Goal: Communication & Community: Share content

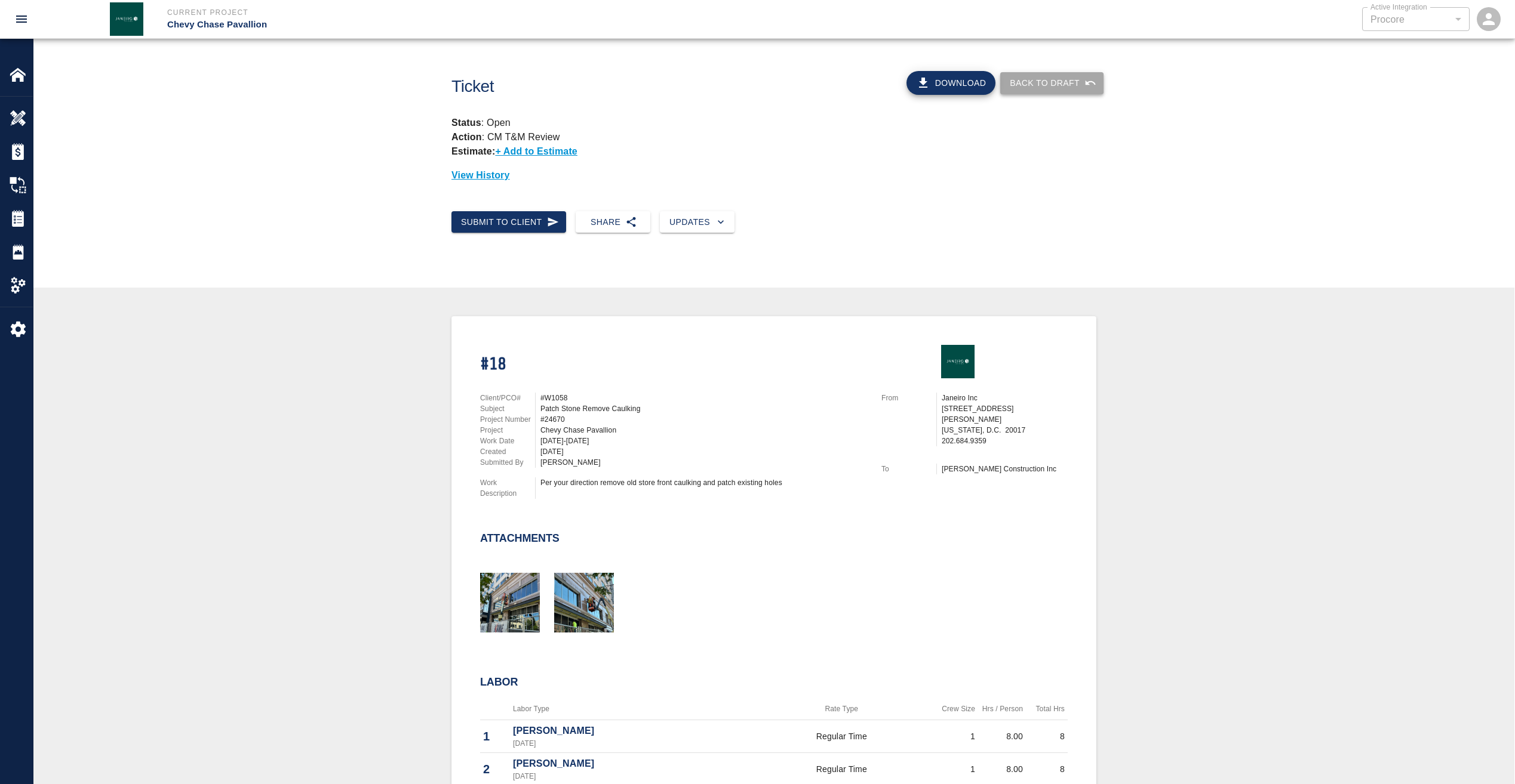
click at [1059, 88] on button "Back to Draft" at bounding box center [1052, 83] width 103 height 22
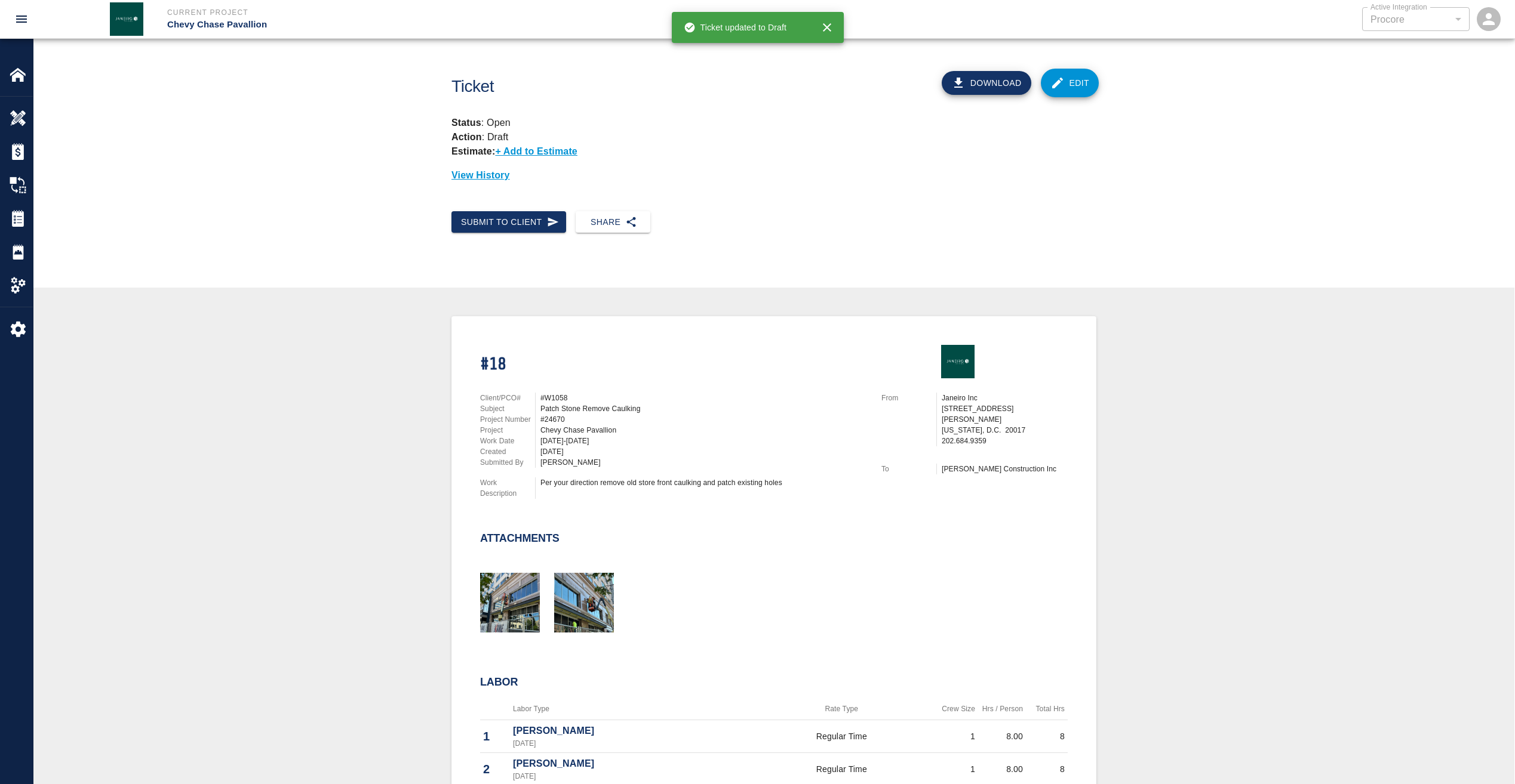
click at [1084, 79] on link "Edit" at bounding box center [1070, 83] width 58 height 29
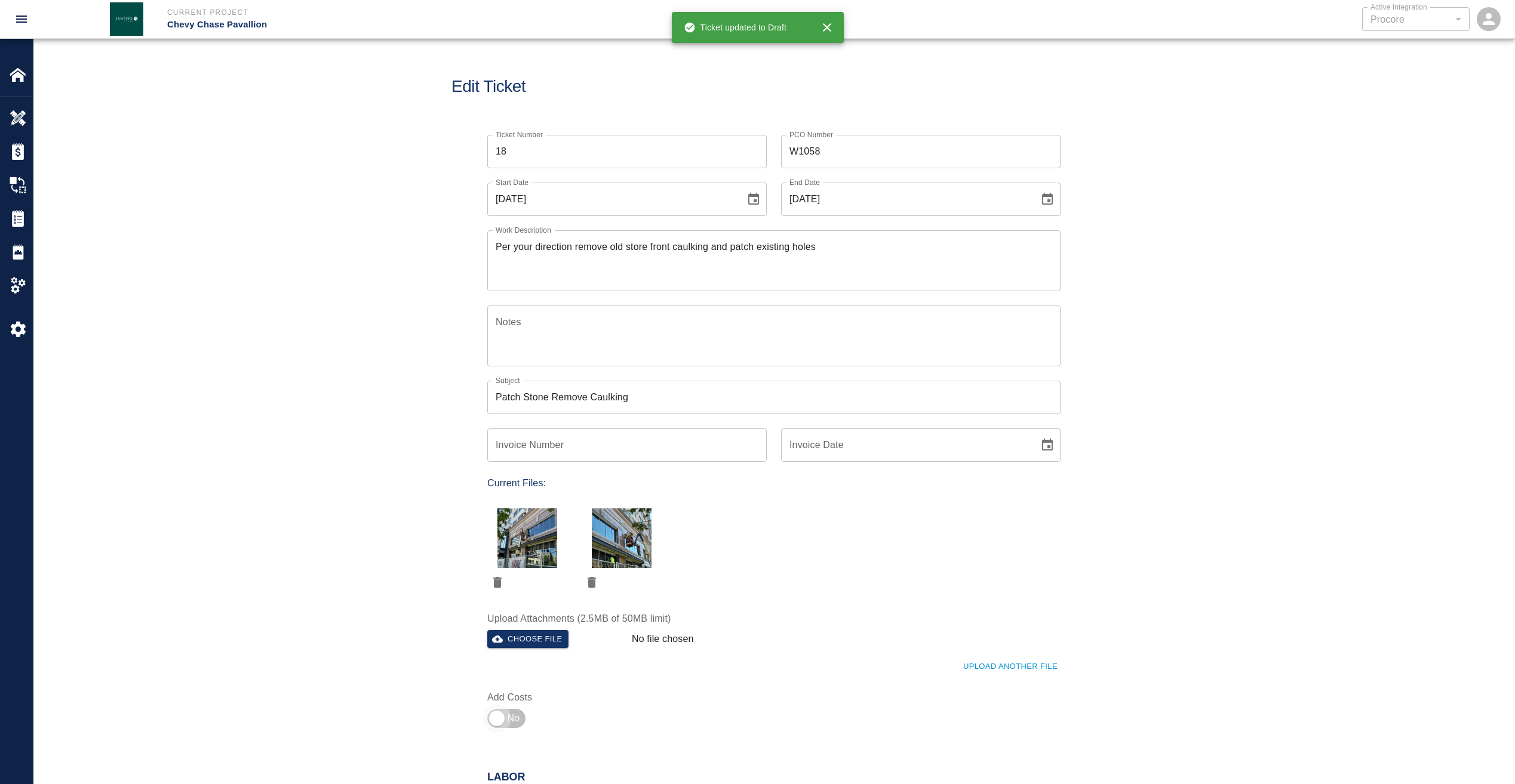
click at [497, 723] on input "checkbox" at bounding box center [497, 719] width 86 height 29
checkbox input "true"
type input "1"
type input "2"
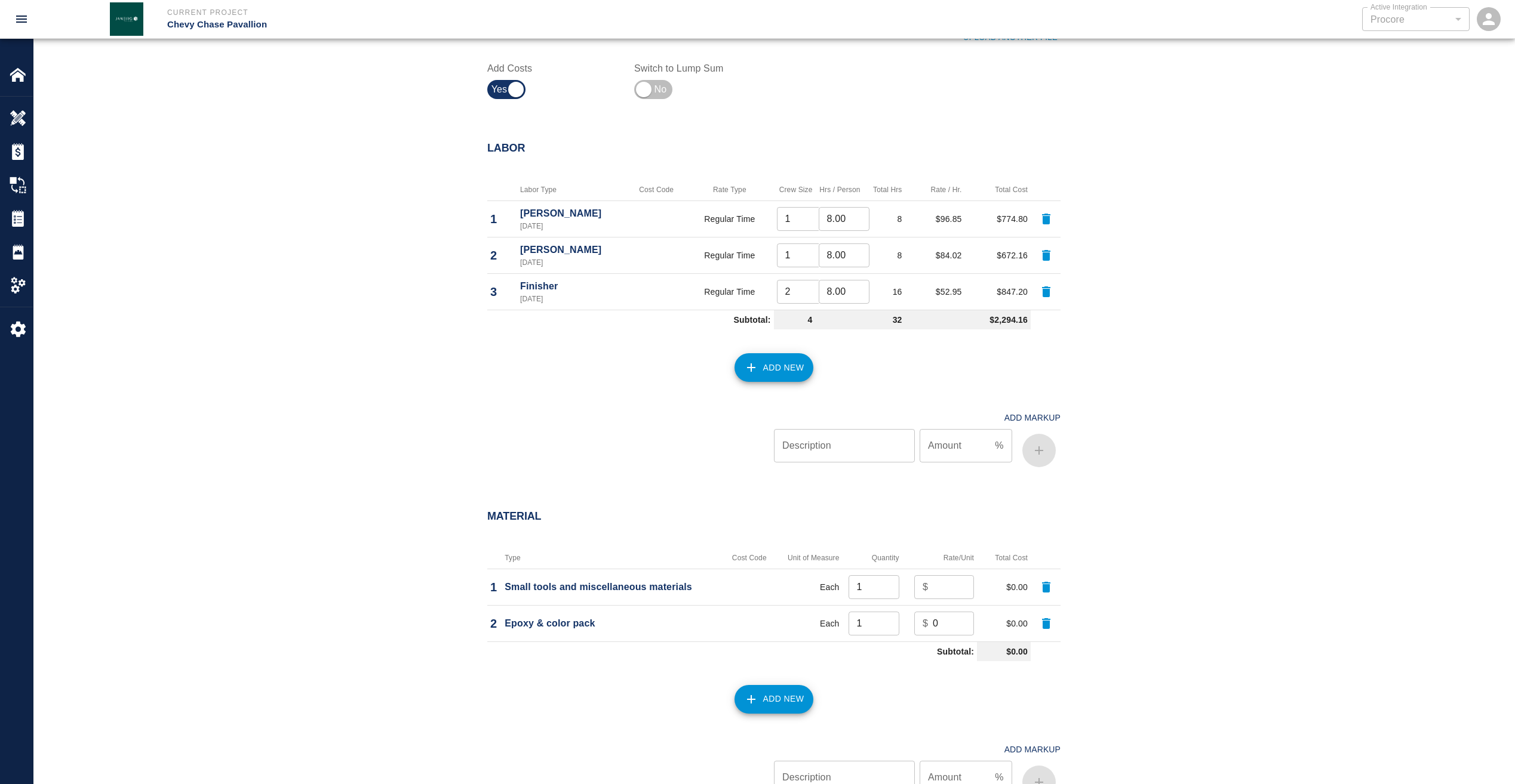
scroll to position [656, 0]
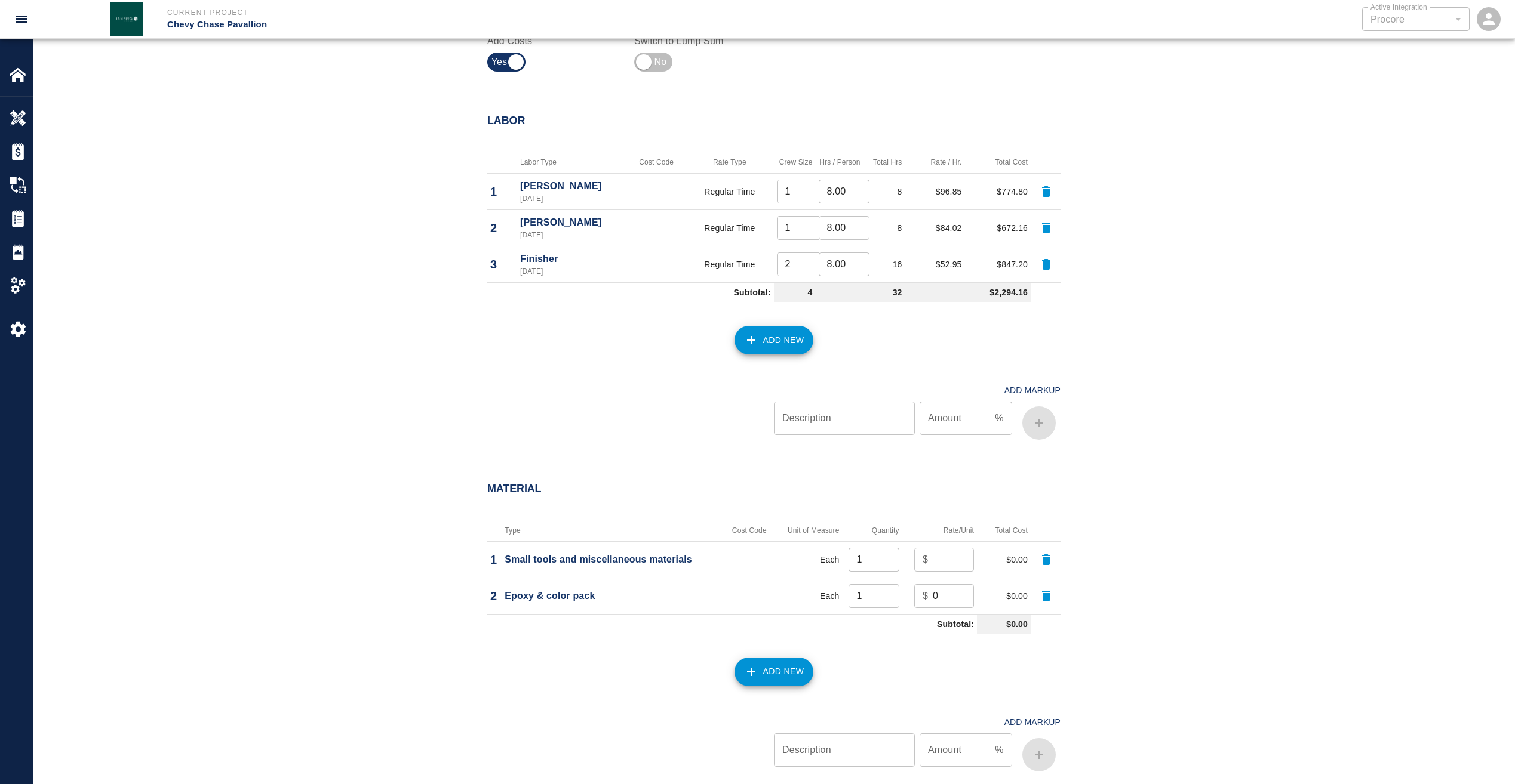
click at [948, 561] on input "number" at bounding box center [954, 559] width 41 height 24
type input "100"
click at [947, 597] on input "0" at bounding box center [954, 596] width 41 height 24
type input "50"
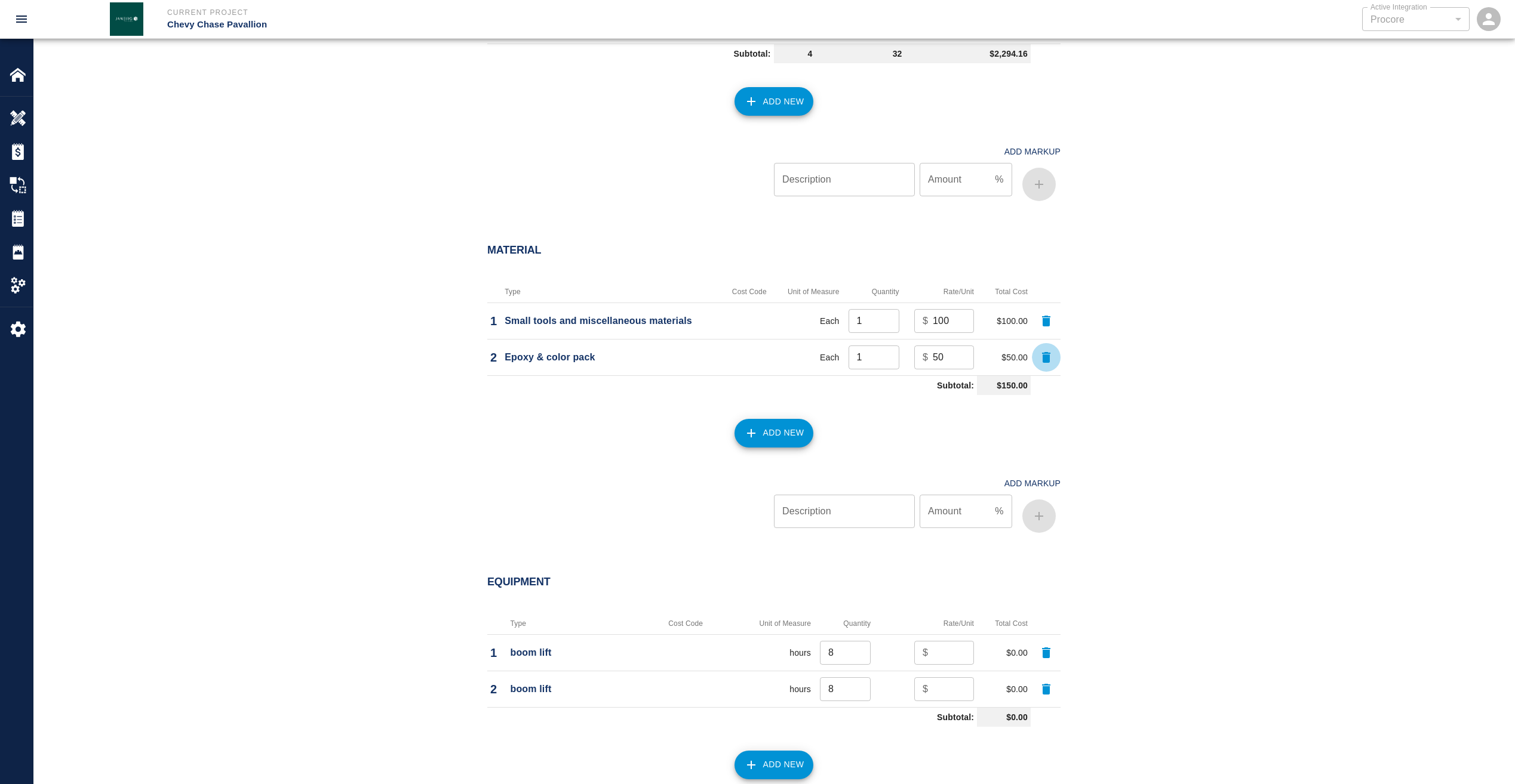
scroll to position [1075, 0]
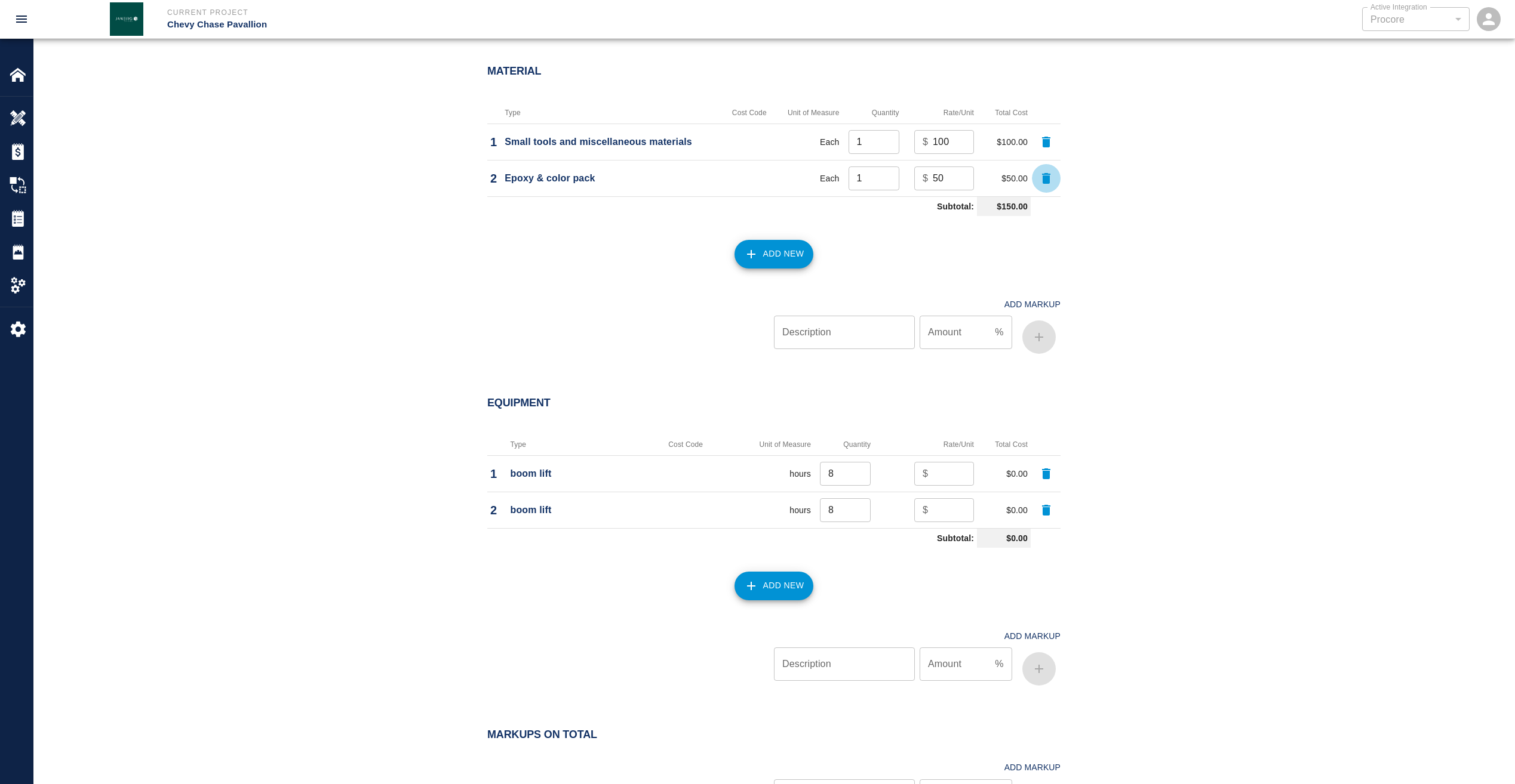
click at [943, 474] on input "number" at bounding box center [954, 474] width 41 height 24
click at [544, 476] on p "boom lift" at bounding box center [578, 474] width 135 height 14
type input "-1"
click at [961, 474] on input "-1" at bounding box center [954, 474] width 41 height 24
drag, startPoint x: 942, startPoint y: 474, endPoint x: 906, endPoint y: 476, distance: 36.1
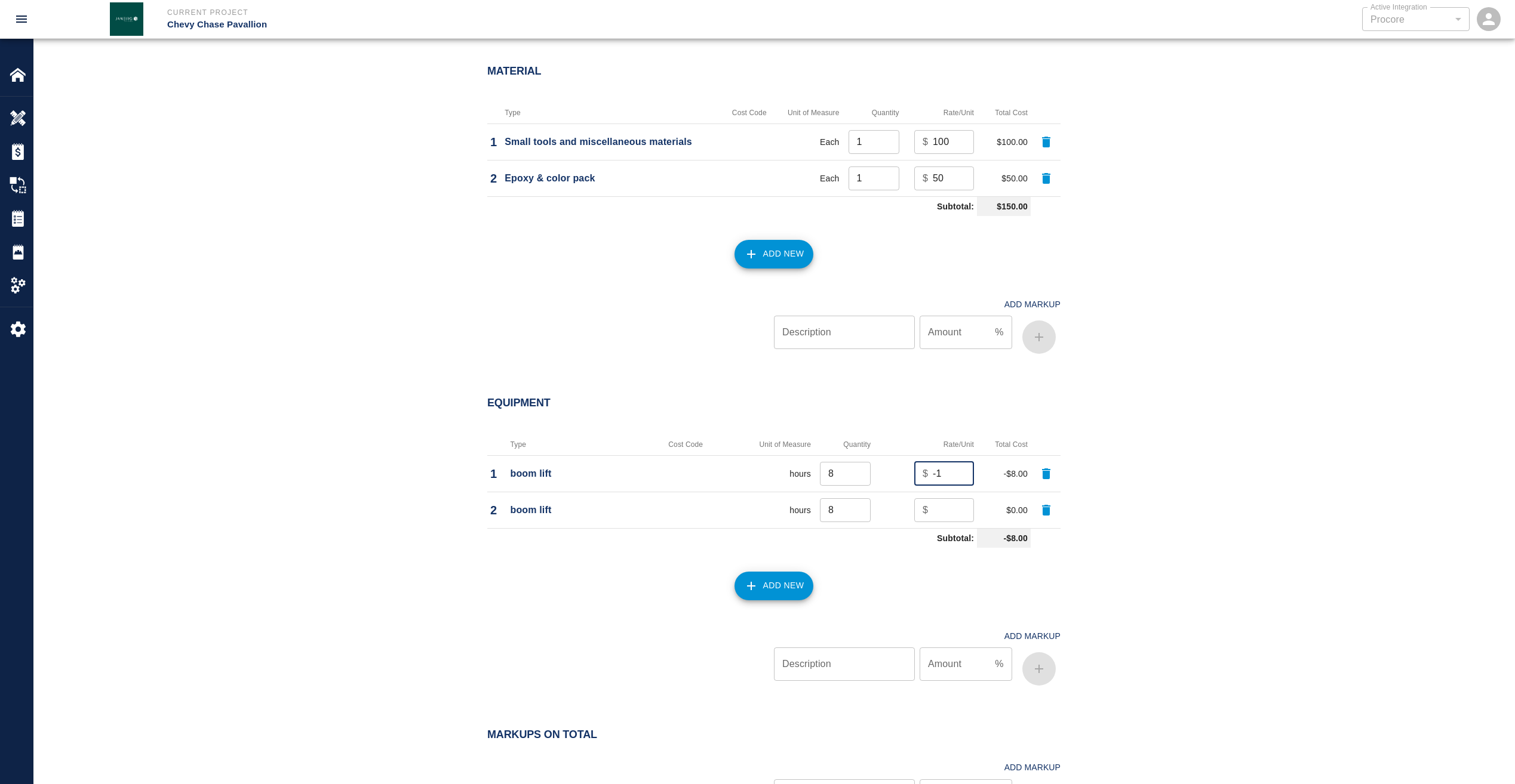
click at [907, 475] on td "$ -1 ​" at bounding box center [926, 474] width 103 height 36
type input "50"
click at [955, 510] on input "number" at bounding box center [954, 510] width 41 height 24
type input "50"
click at [1137, 560] on div "Equipment Type Cost Code Unit of Measure Quantity Rate/Unit Total Cost 1 boom l…" at bounding box center [774, 546] width 1482 height 346
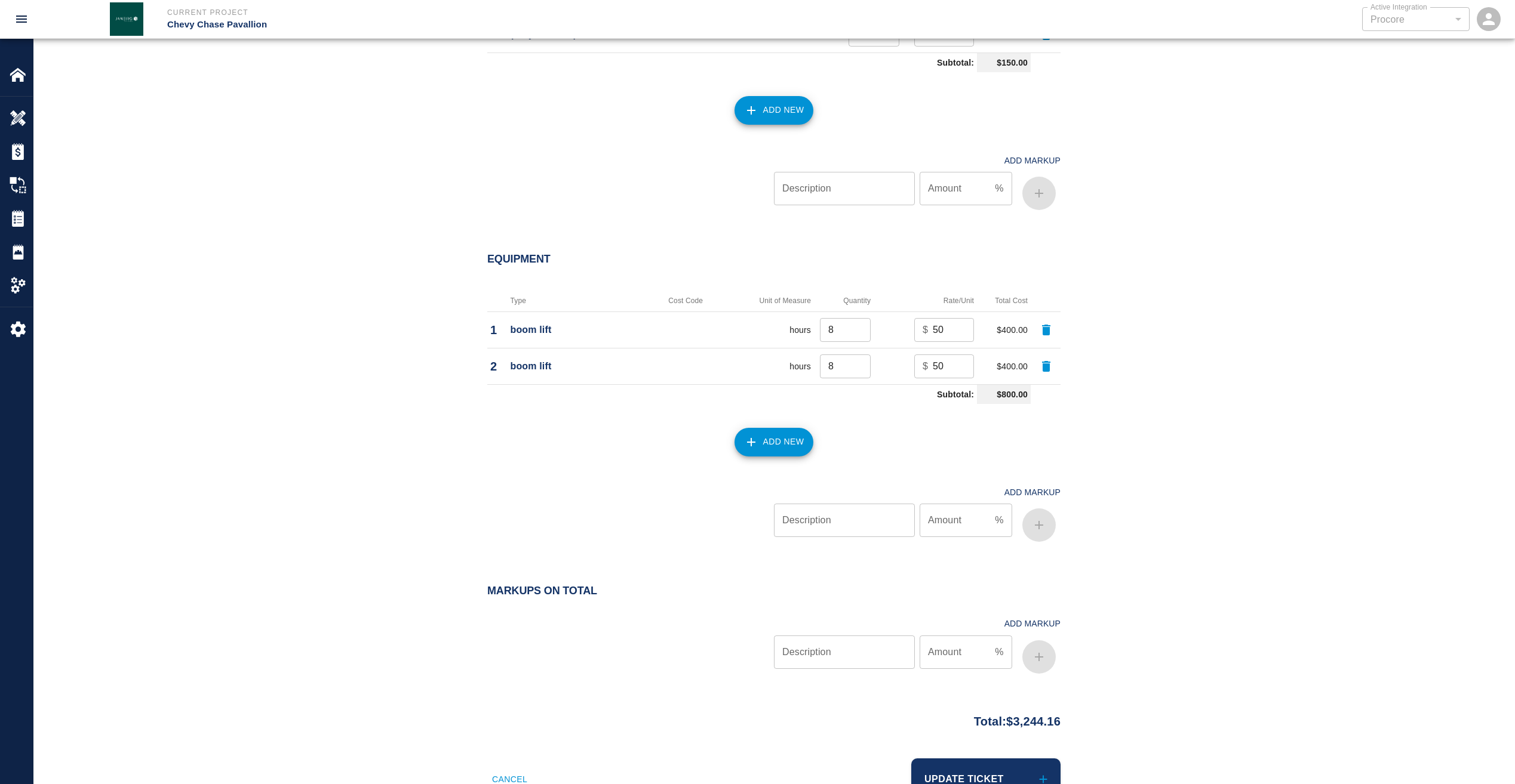
scroll to position [1254, 0]
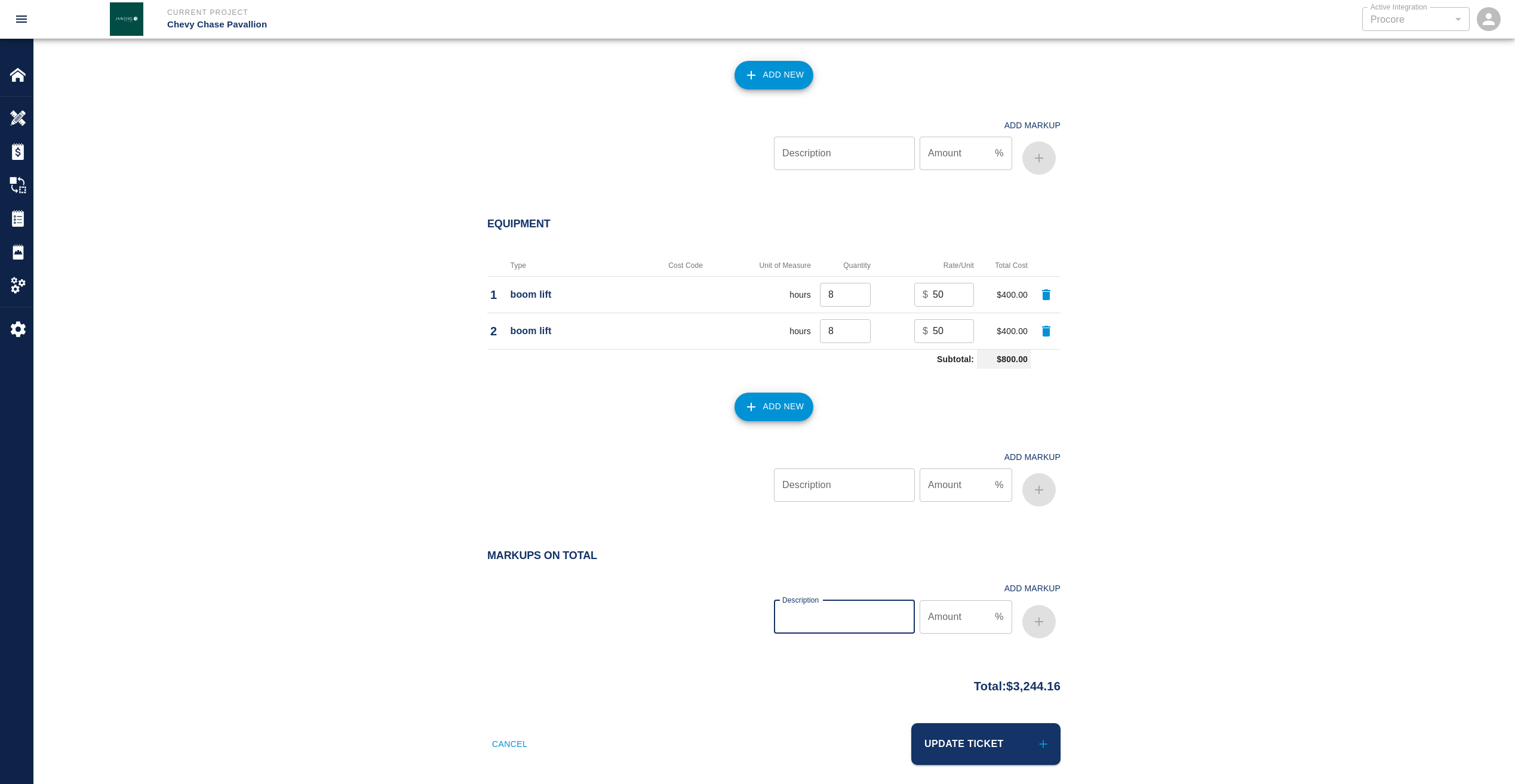
click at [822, 628] on input "Description" at bounding box center [844, 617] width 141 height 33
type input "markup"
type input "15"
click at [1034, 620] on icon "button" at bounding box center [1039, 622] width 14 height 14
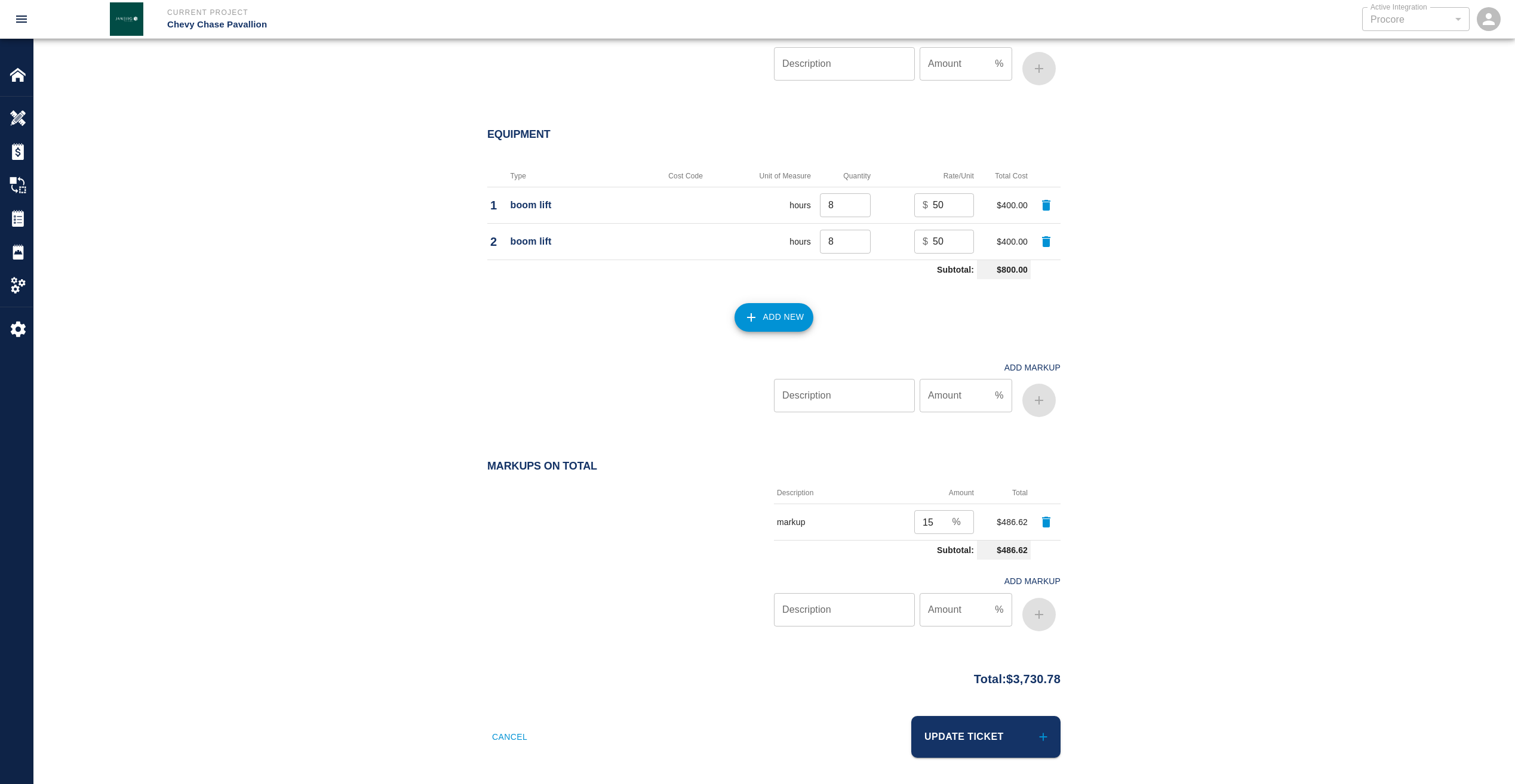
scroll to position [1346, 0]
click at [938, 732] on button "Update Ticket" at bounding box center [986, 735] width 150 height 42
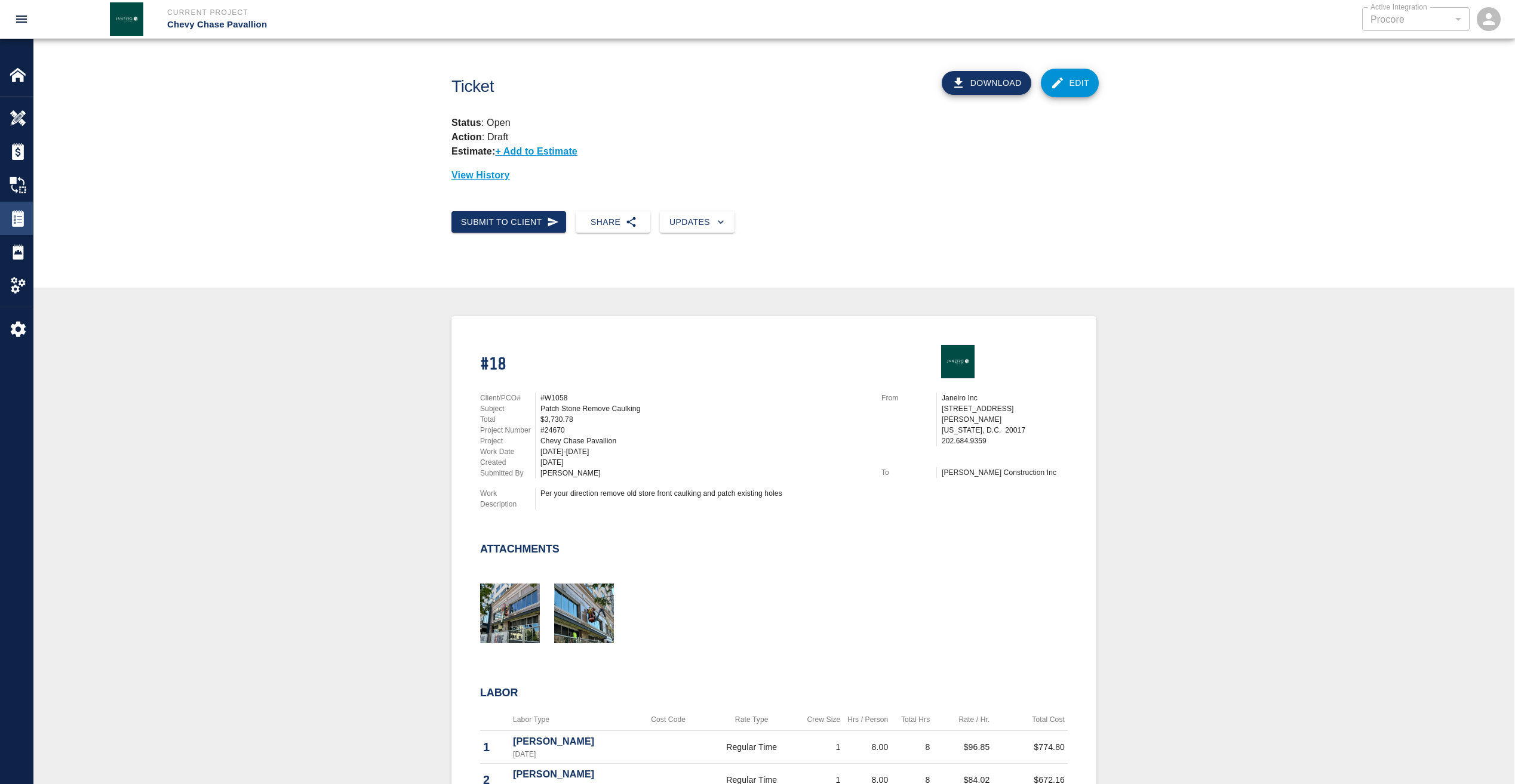
click at [16, 209] on div "Tickets" at bounding box center [16, 219] width 33 height 33
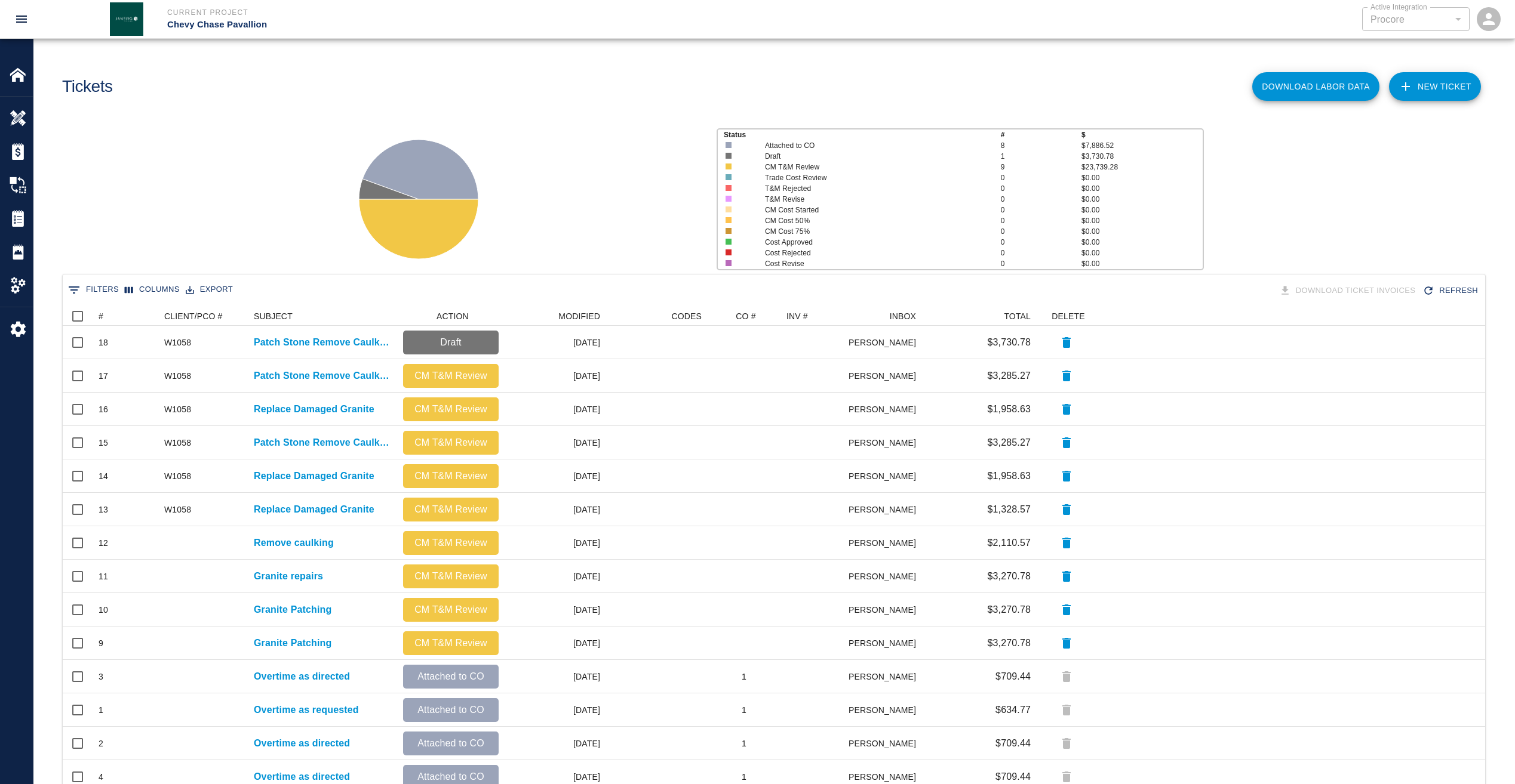
scroll to position [612, 1414]
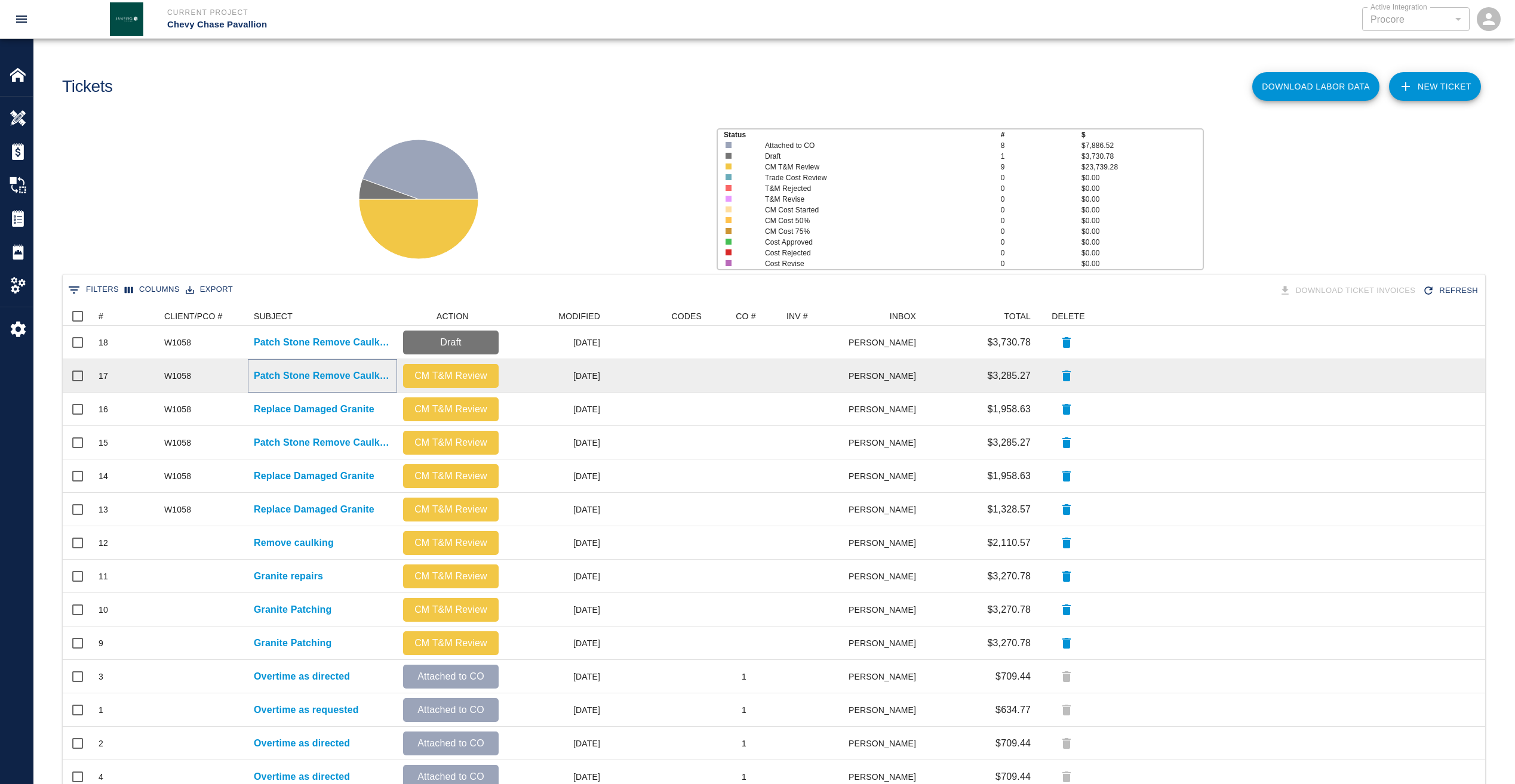
click at [265, 373] on p "Patch Stone Remove Caulking" at bounding box center [322, 376] width 137 height 14
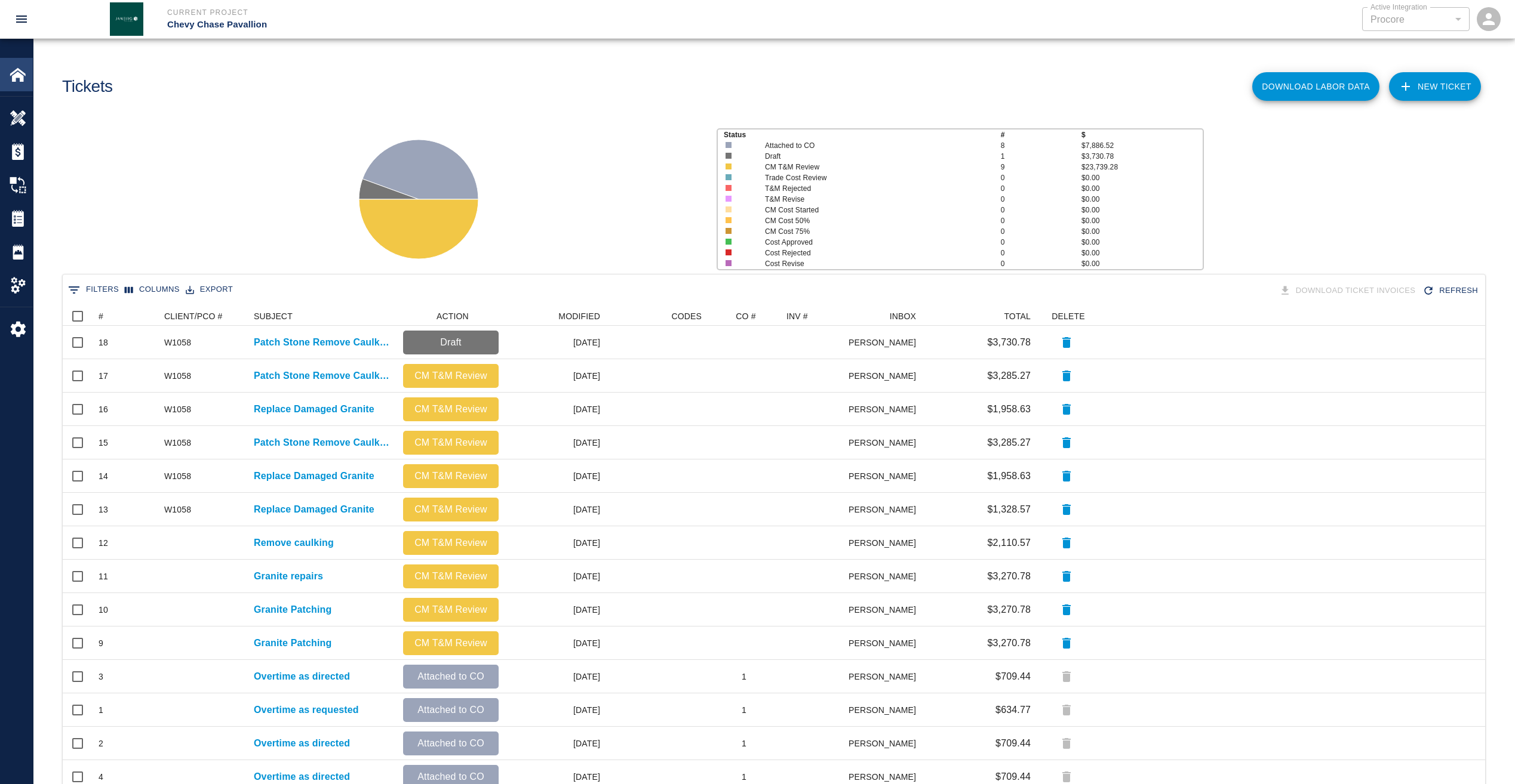
click at [16, 79] on img at bounding box center [18, 74] width 17 height 17
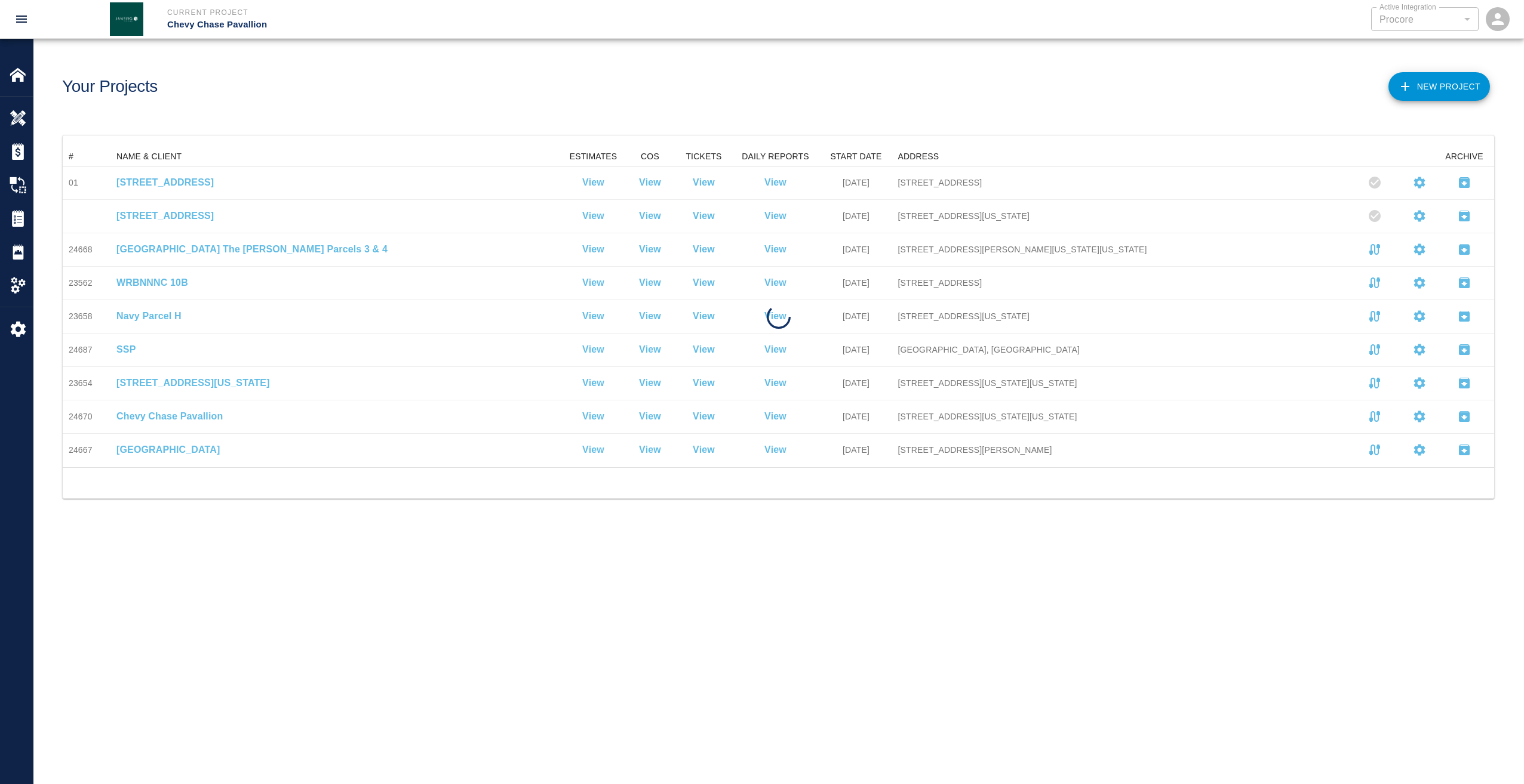
scroll to position [311, 1422]
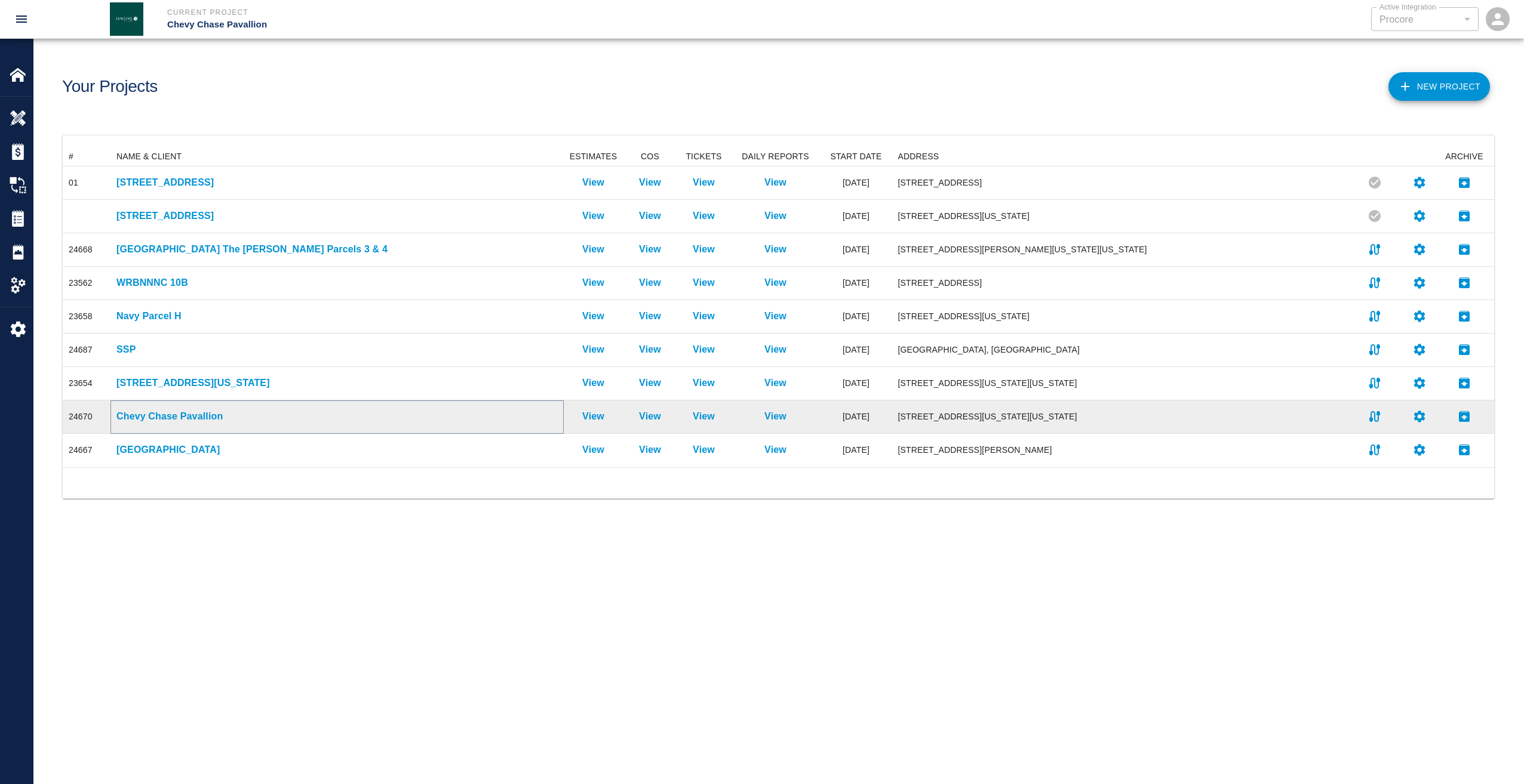
click at [169, 415] on p "Chevy Chase Pavallion" at bounding box center [336, 417] width 441 height 14
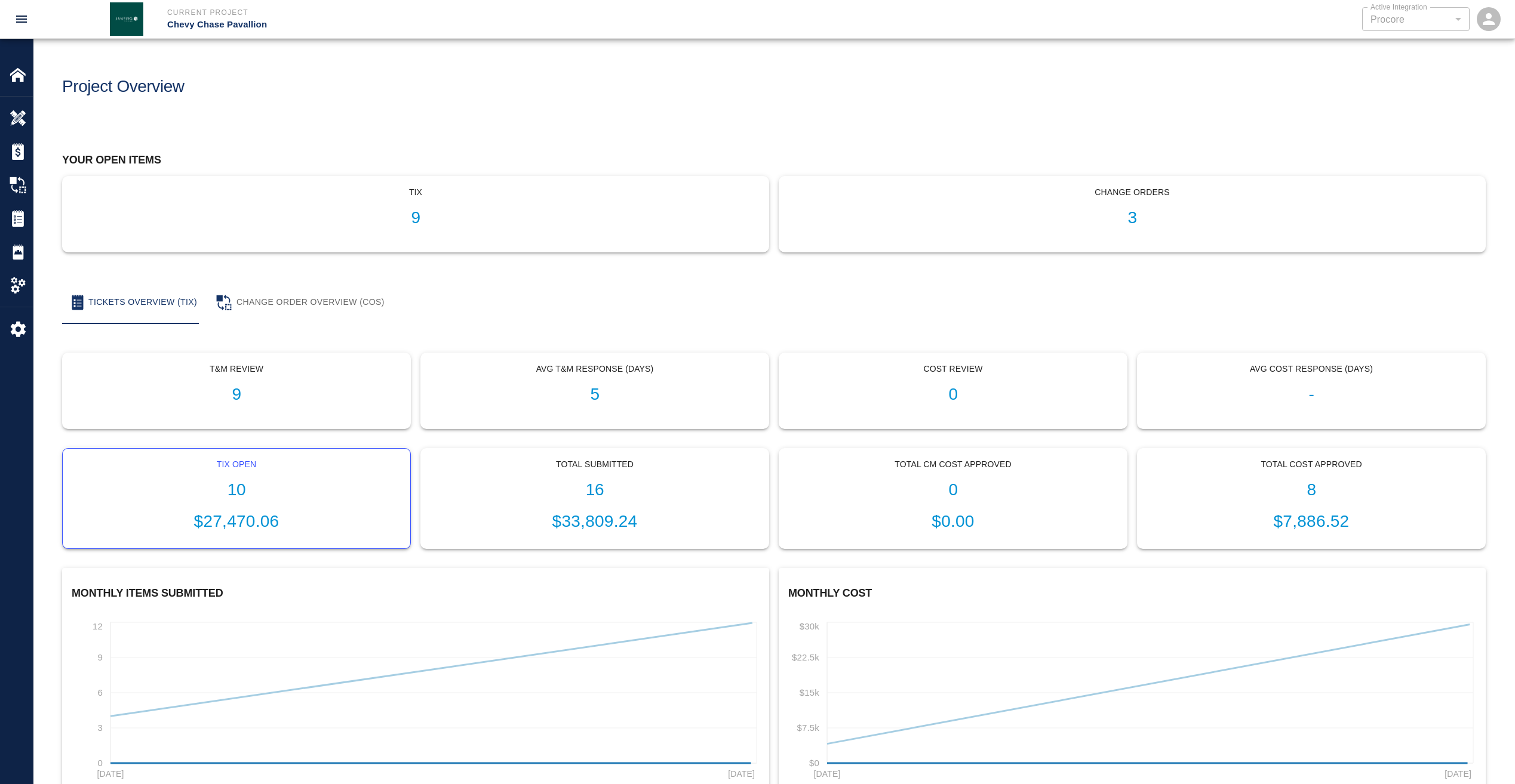
click at [236, 493] on h1 "10" at bounding box center [236, 490] width 329 height 20
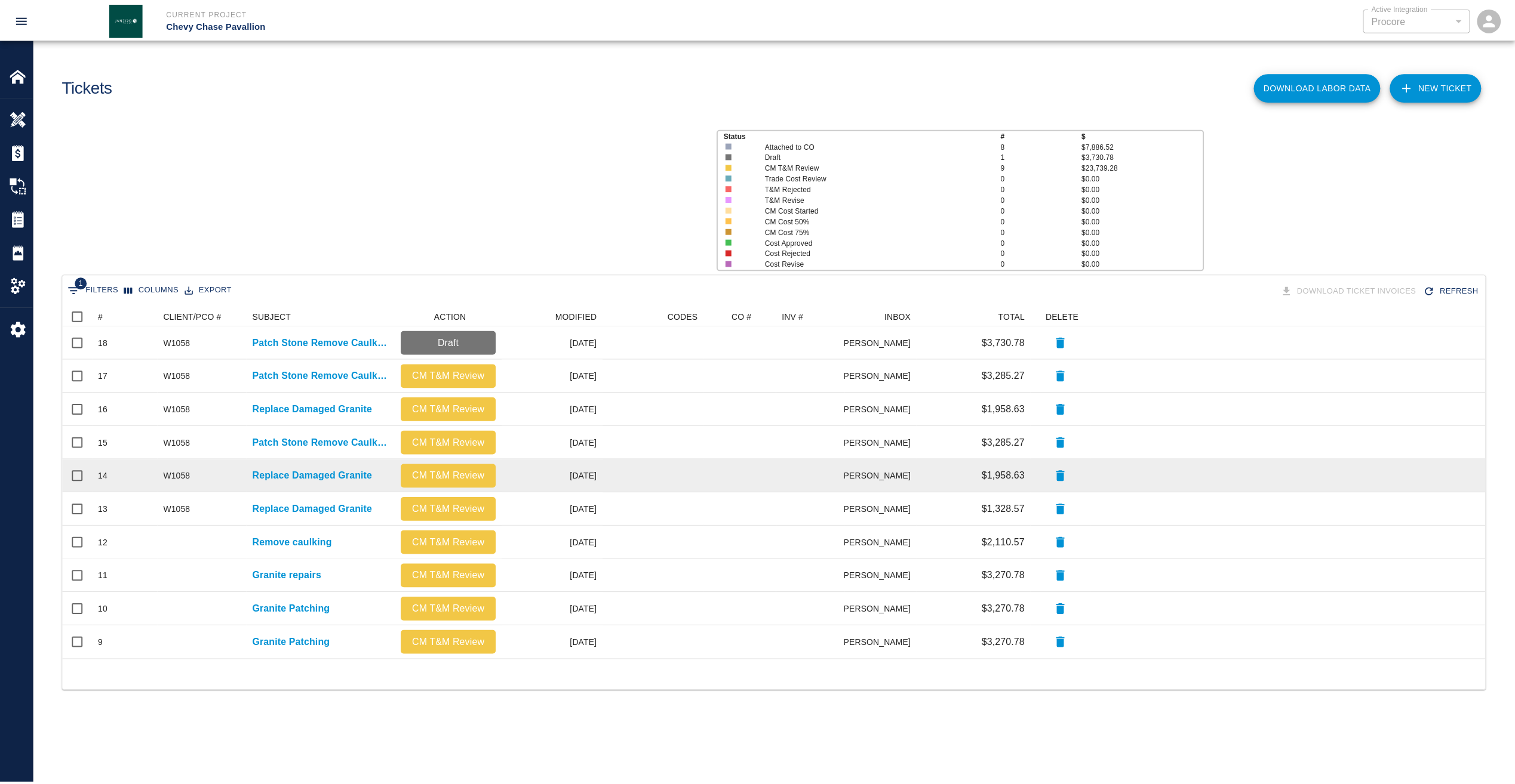
scroll to position [345, 1422]
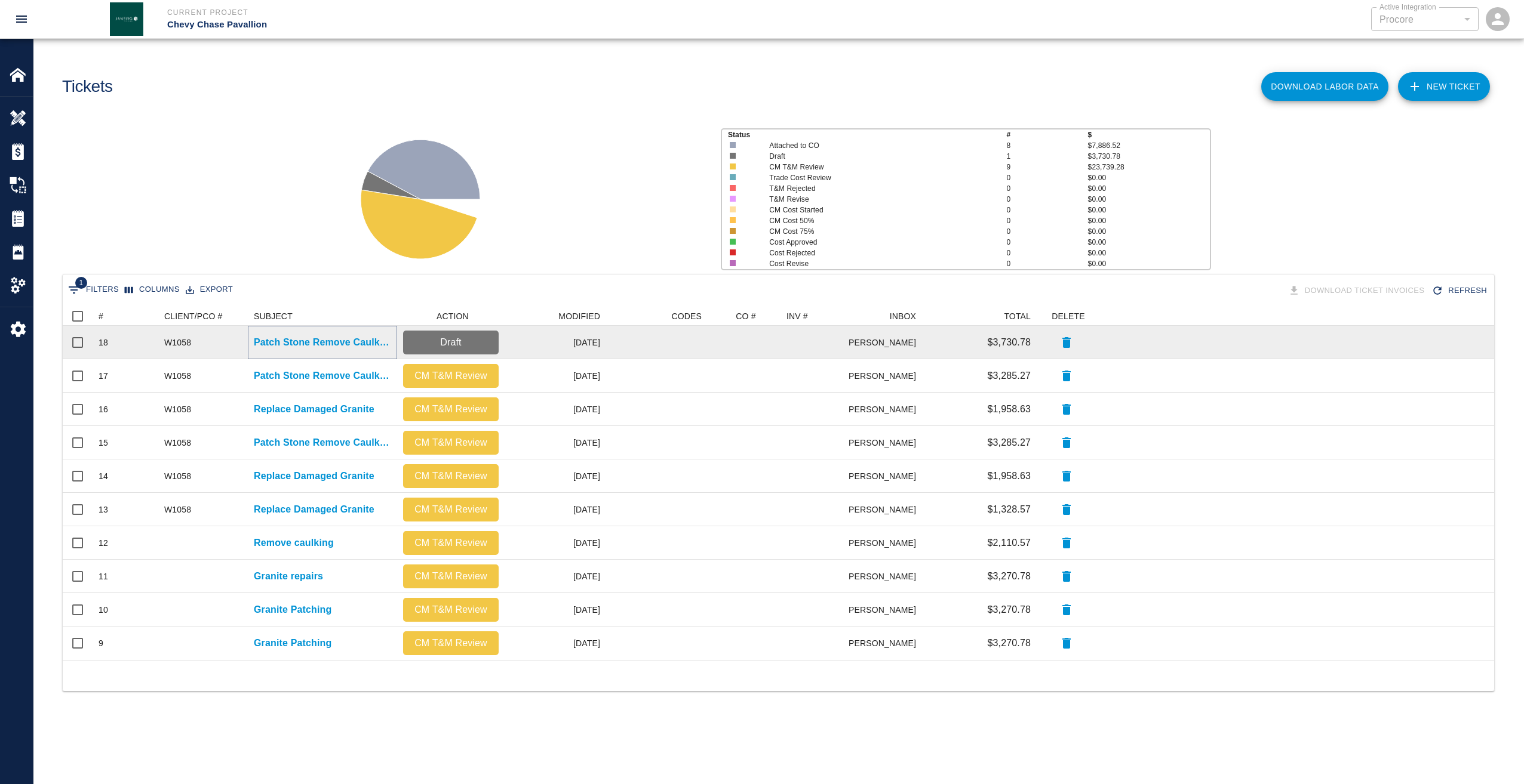
click at [304, 336] on p "Patch Stone Remove Caulking" at bounding box center [322, 342] width 137 height 14
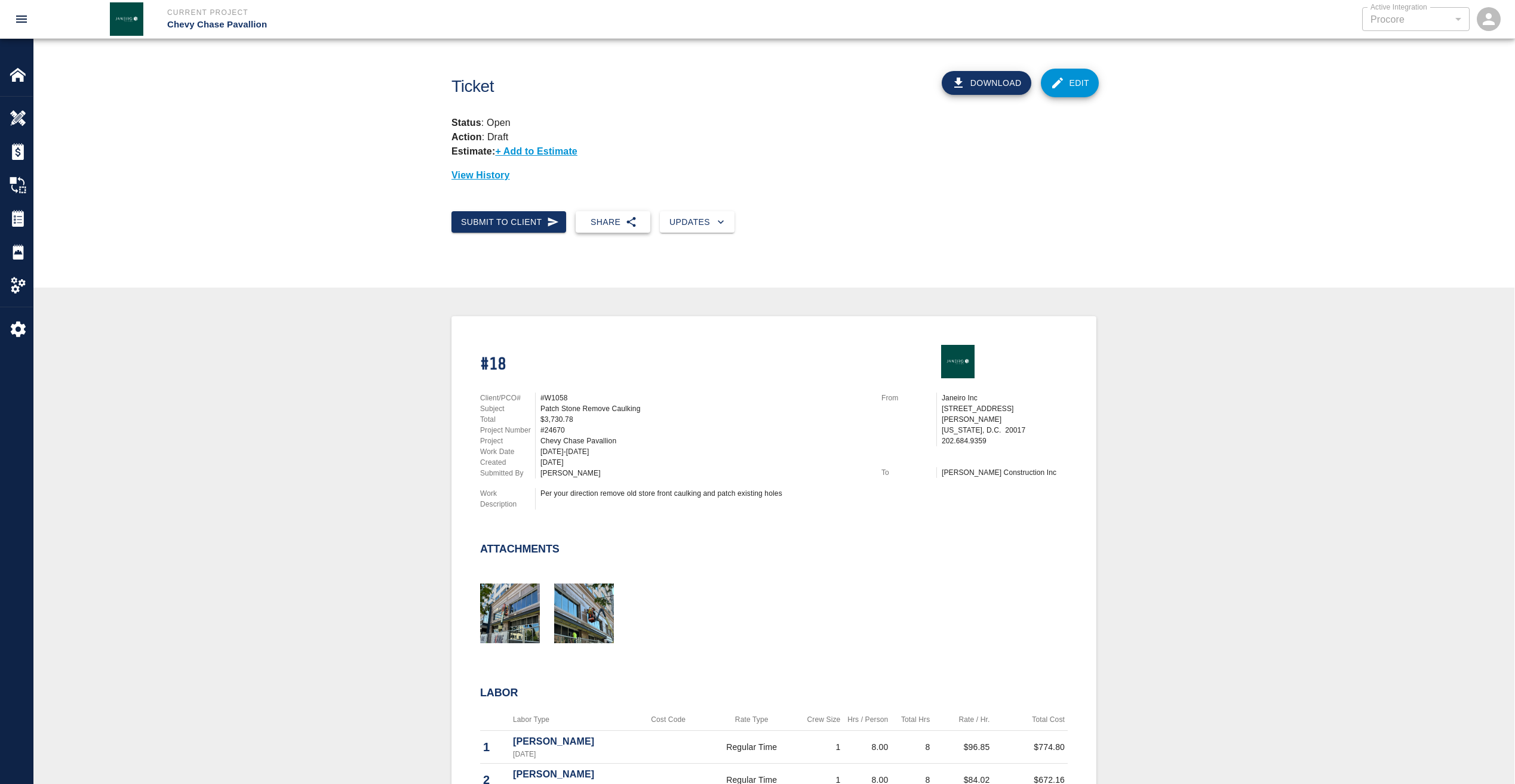
click at [602, 219] on button "Share" at bounding box center [613, 222] width 74 height 22
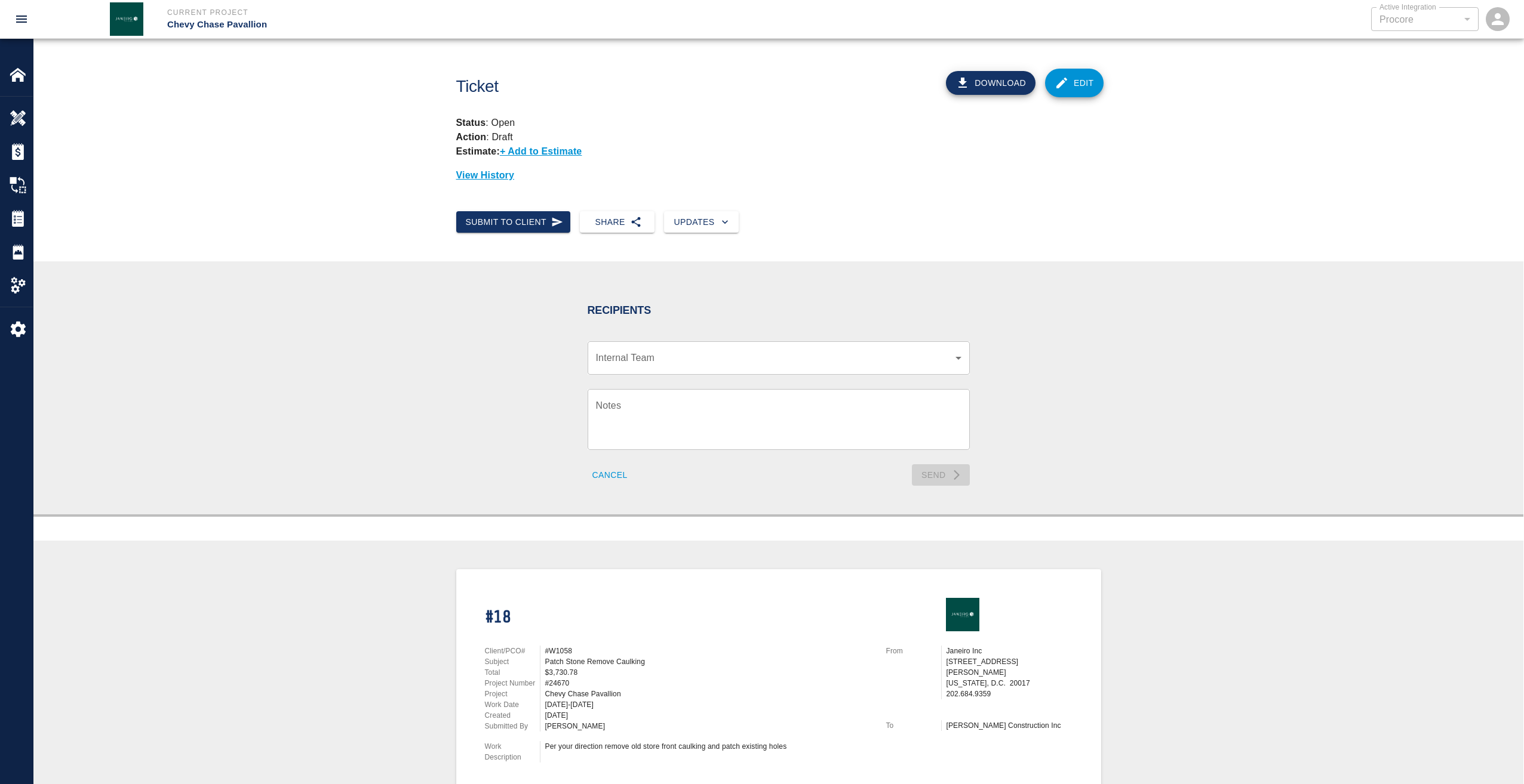
click at [669, 357] on body "Current Project Chevy Chase Pavallion Active Integration Procore 1 Active Integ…" at bounding box center [762, 392] width 1524 height 784
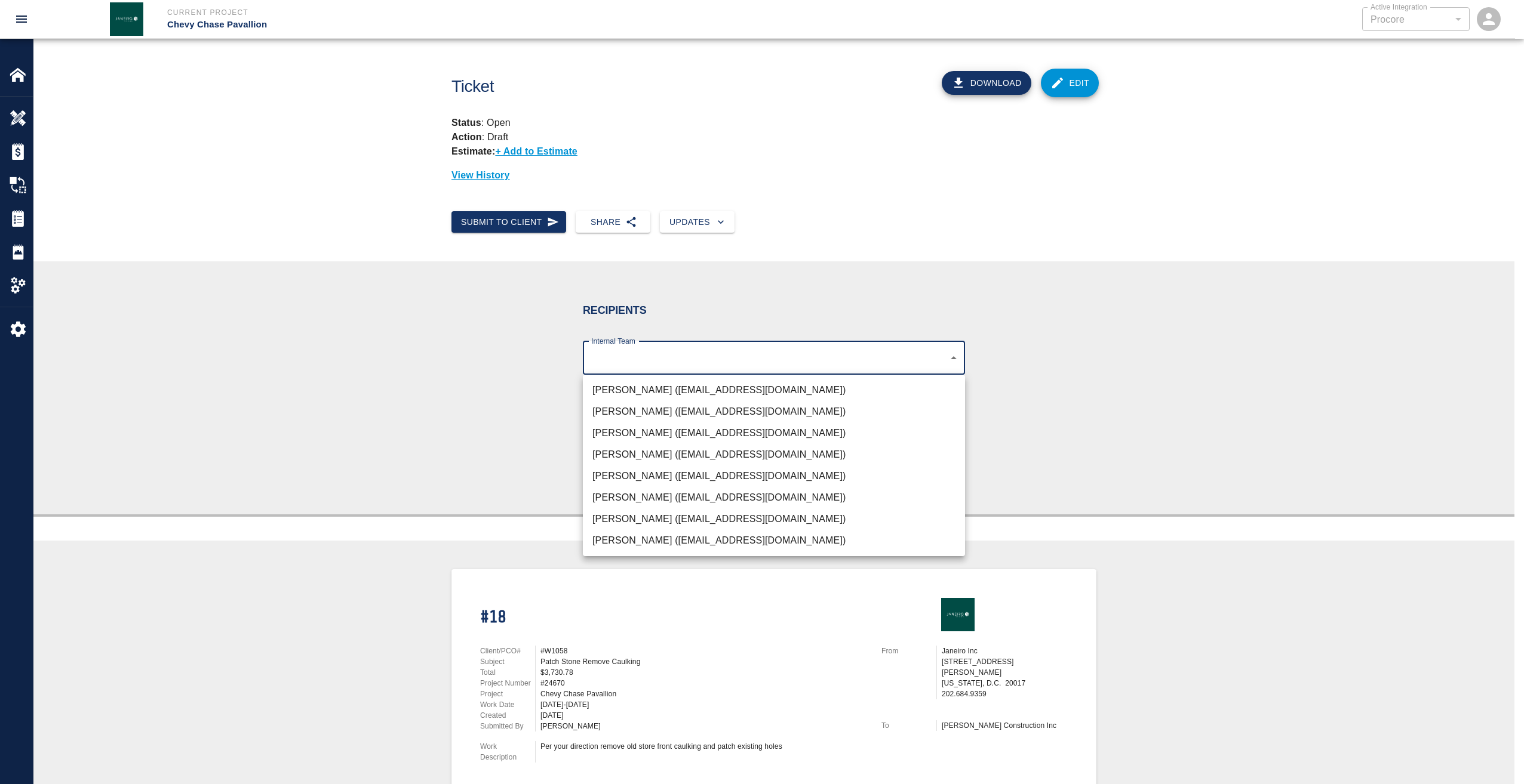
click at [645, 397] on li "[PERSON_NAME] ([EMAIL_ADDRESS][DOMAIN_NAME])" at bounding box center [774, 390] width 382 height 21
click at [639, 411] on li "[PERSON_NAME] ([EMAIL_ADDRESS][DOMAIN_NAME])" at bounding box center [774, 412] width 382 height 21
click at [645, 436] on li "[PERSON_NAME] ([EMAIL_ADDRESS][DOMAIN_NAME])" at bounding box center [774, 433] width 382 height 21
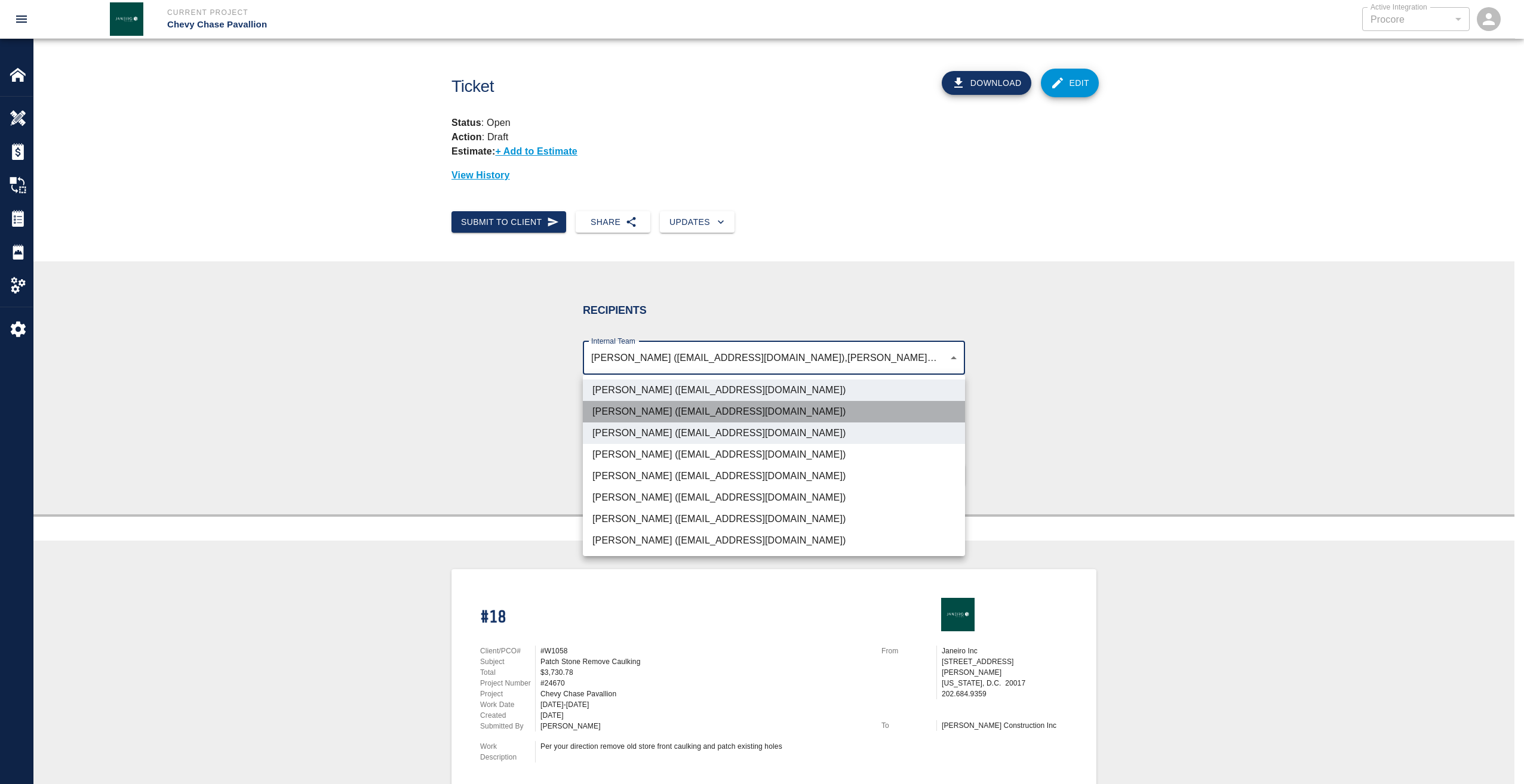
click at [647, 413] on li "[PERSON_NAME] ([EMAIL_ADDRESS][DOMAIN_NAME])" at bounding box center [774, 412] width 382 height 21
click at [648, 539] on li "[PERSON_NAME] ([EMAIL_ADDRESS][DOMAIN_NAME])" at bounding box center [774, 540] width 382 height 21
type input "d395756c-129e-49ba-988f-03bd9a731269,4738c551-be7f-4d44-ba86-0cff0c6cdd79,03123…"
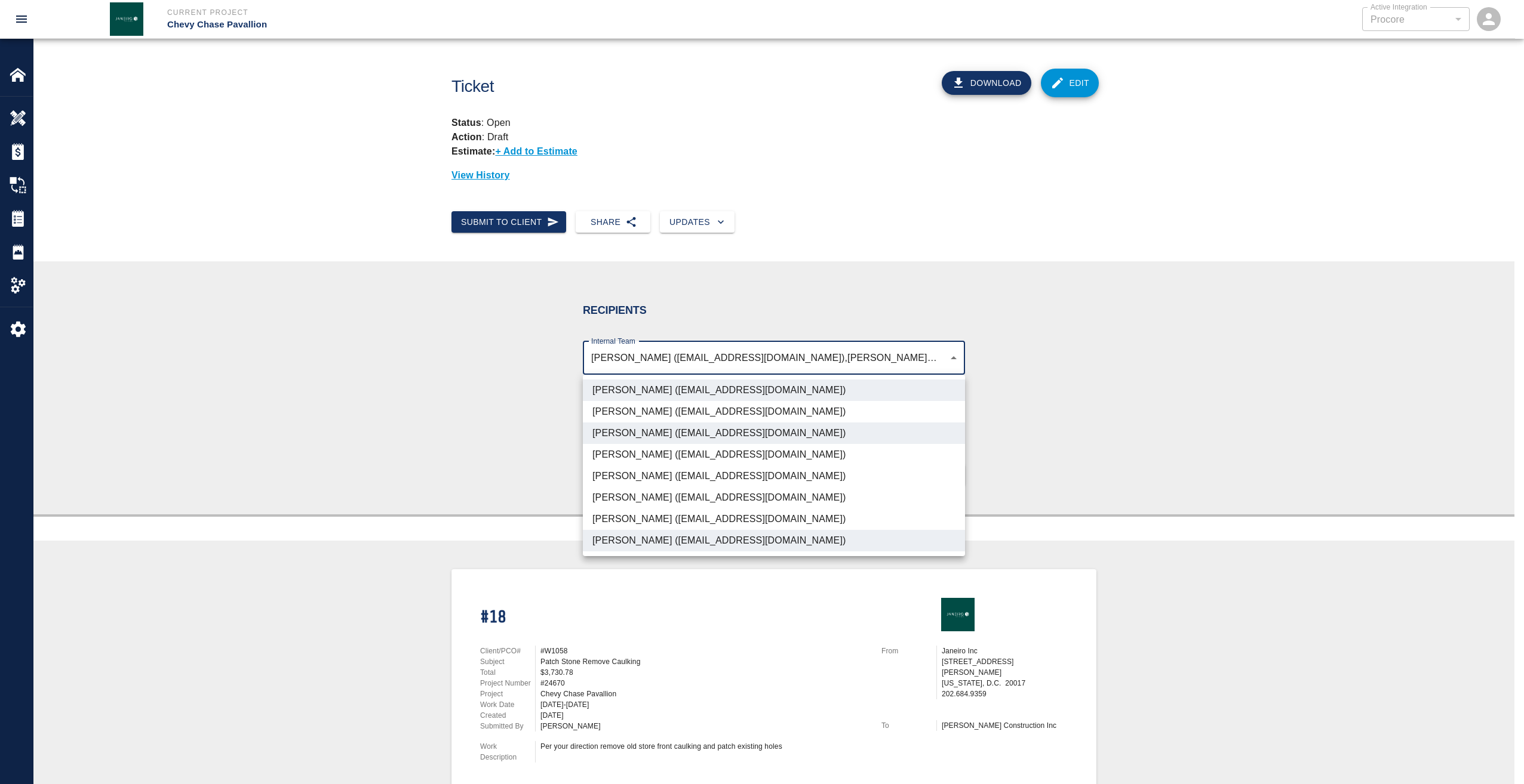
click at [1129, 392] on div at bounding box center [762, 392] width 1524 height 784
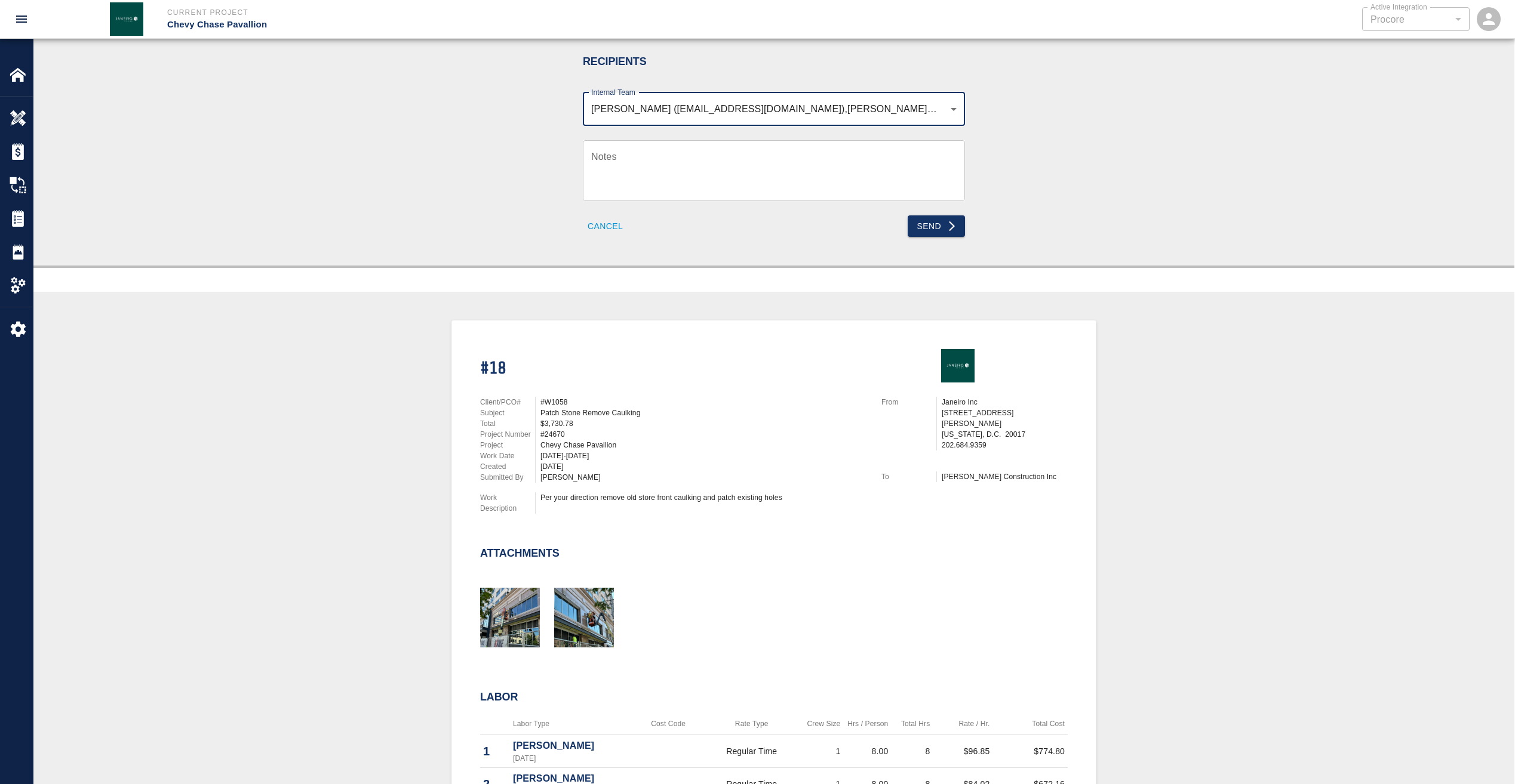
scroll to position [60, 0]
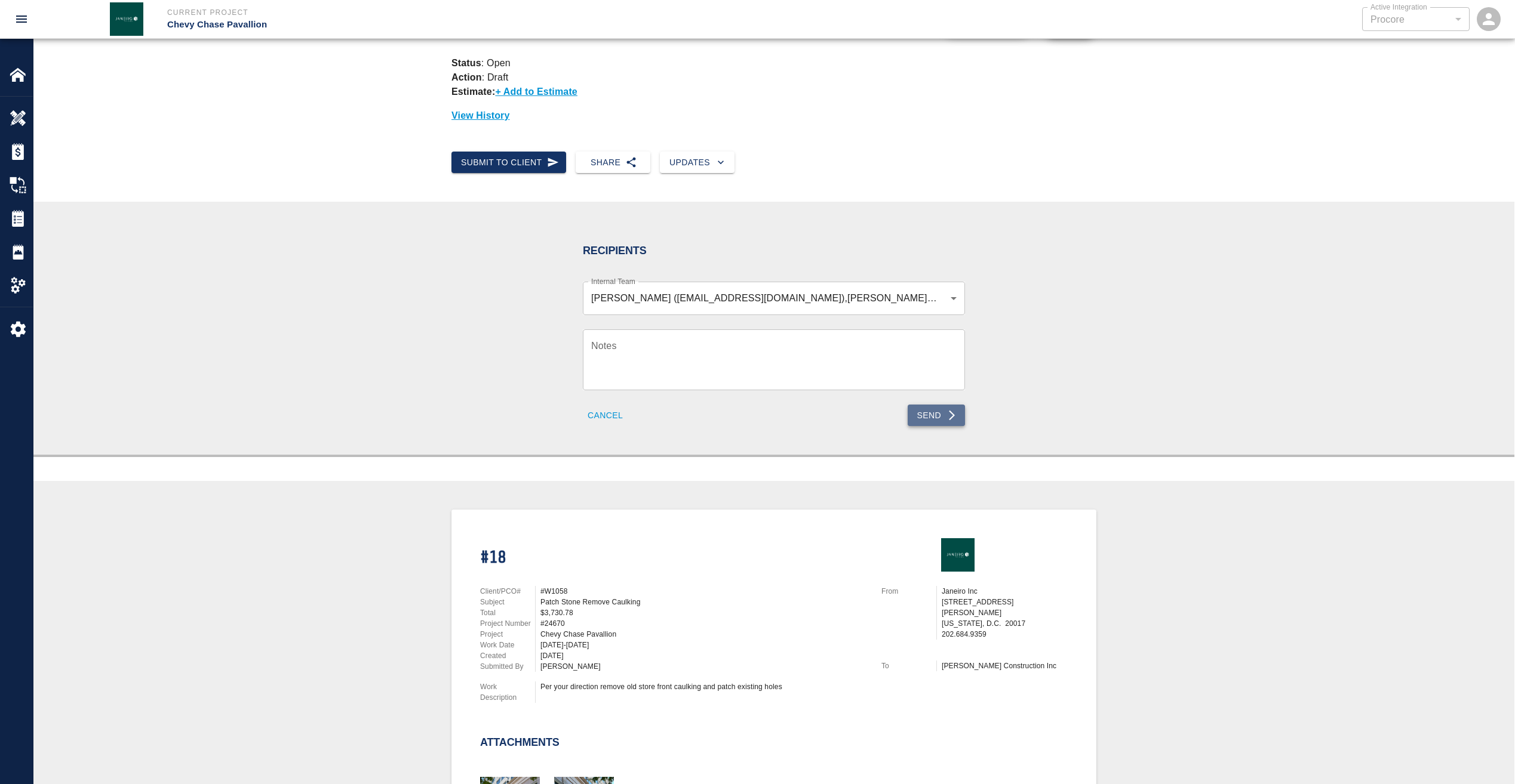
click at [944, 415] on button "Send" at bounding box center [936, 415] width 58 height 22
click at [20, 71] on img at bounding box center [18, 74] width 17 height 17
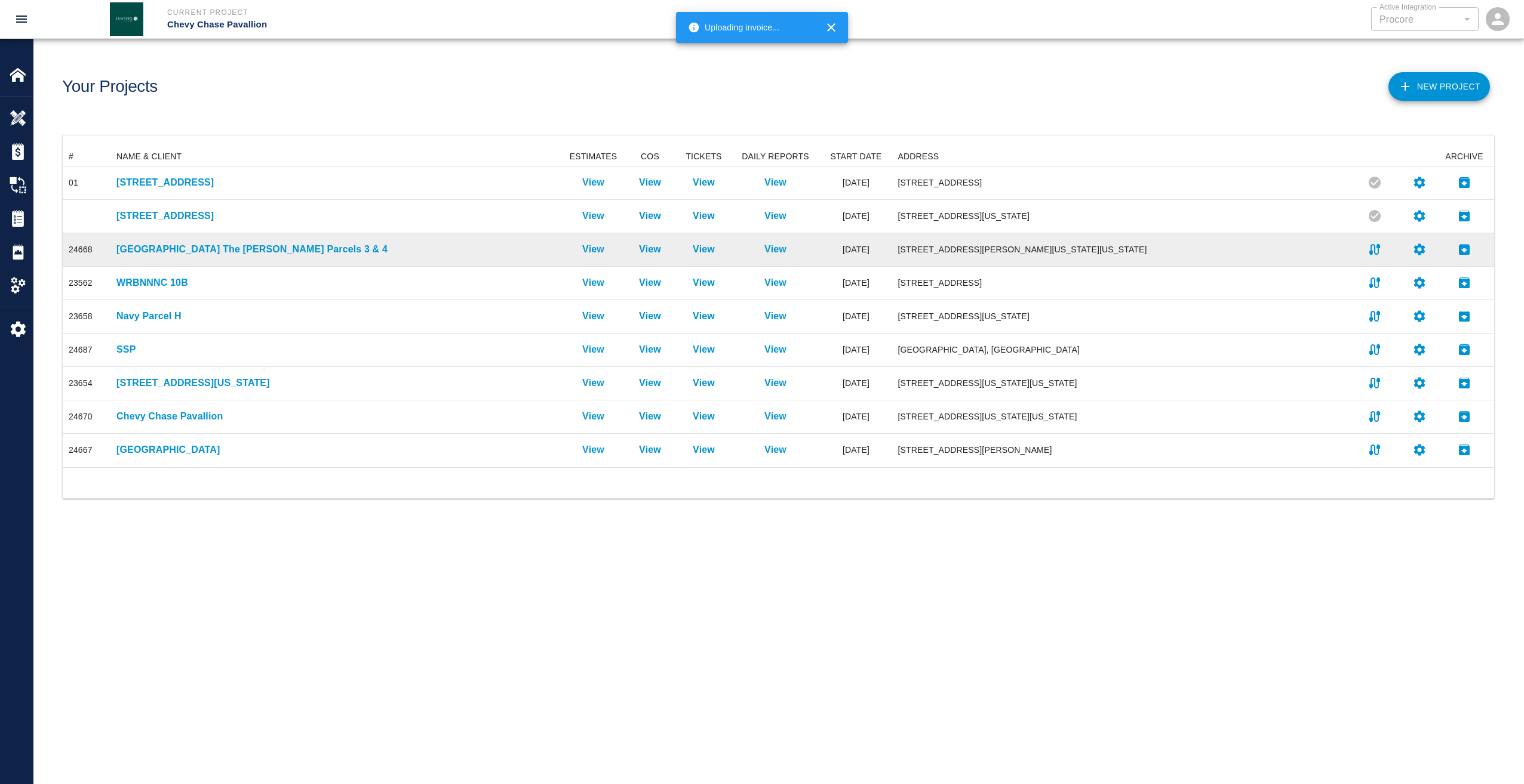
scroll to position [311, 1422]
